Goal: Information Seeking & Learning: Learn about a topic

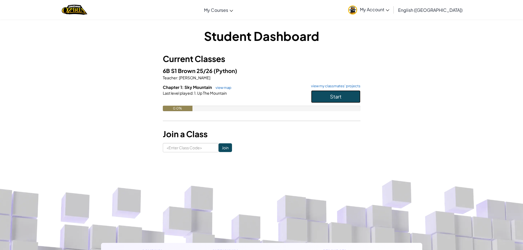
click at [332, 97] on span "Start" at bounding box center [336, 96] width 12 height 6
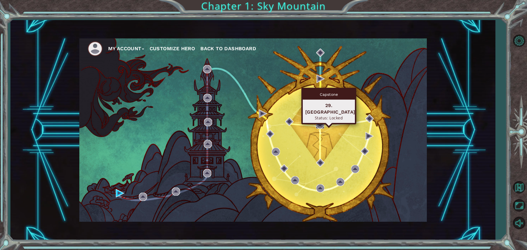
click at [320, 125] on img at bounding box center [320, 125] width 8 height 8
